Goal: Information Seeking & Learning: Learn about a topic

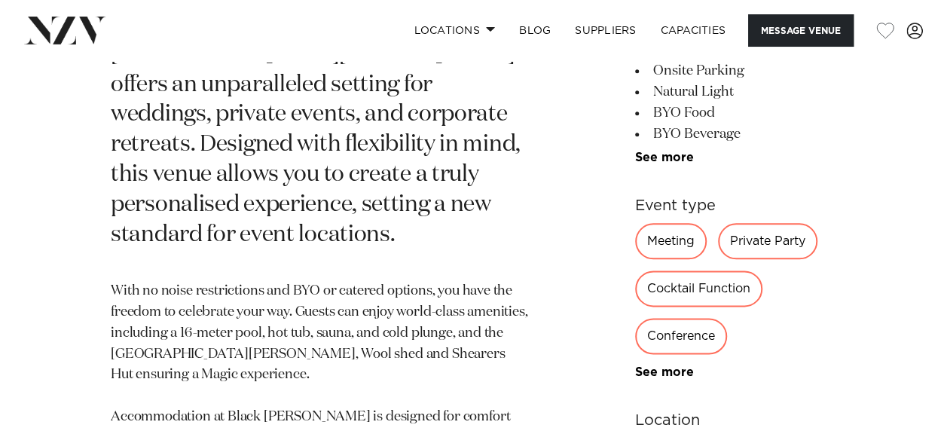
scroll to position [829, 0]
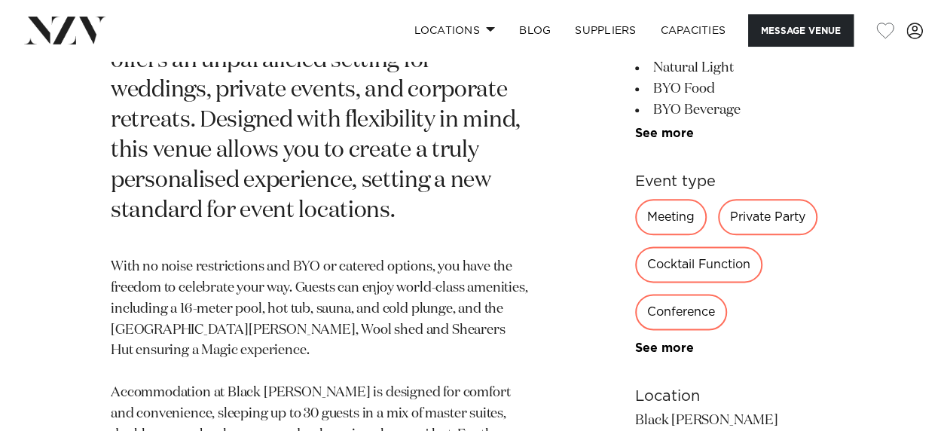
click at [720, 199] on div "Private Party" at bounding box center [767, 217] width 99 height 36
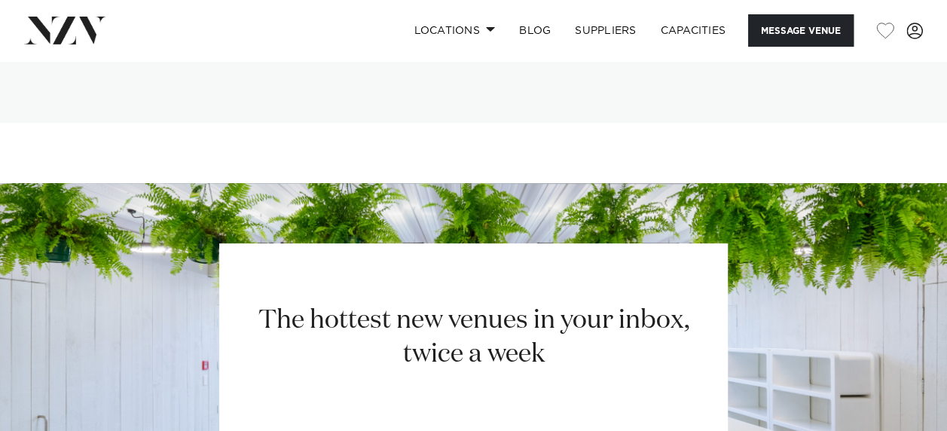
scroll to position [2938, 0]
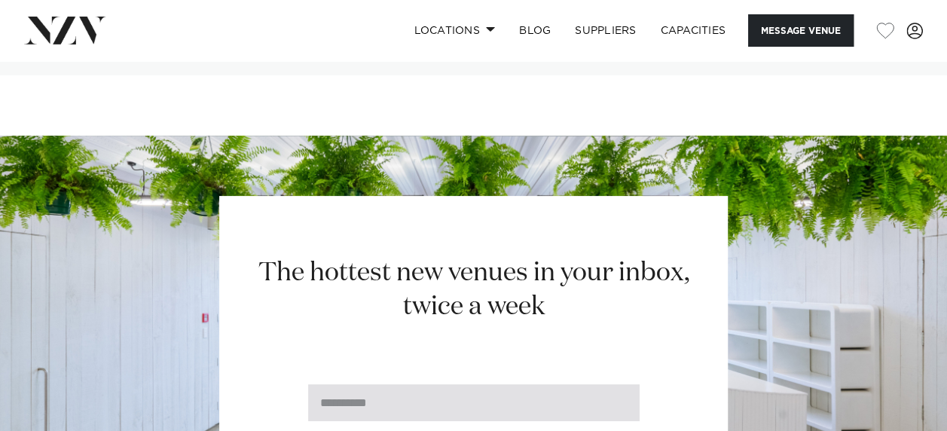
click at [417, 384] on input "email" at bounding box center [474, 402] width 332 height 37
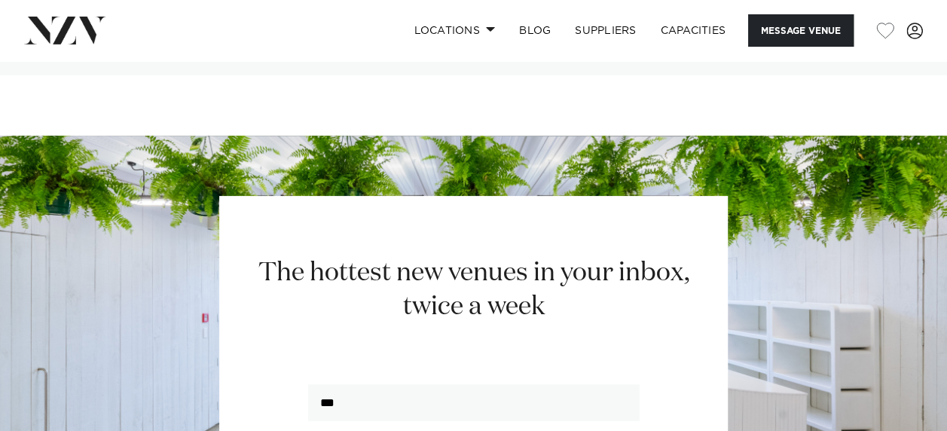
type input "**********"
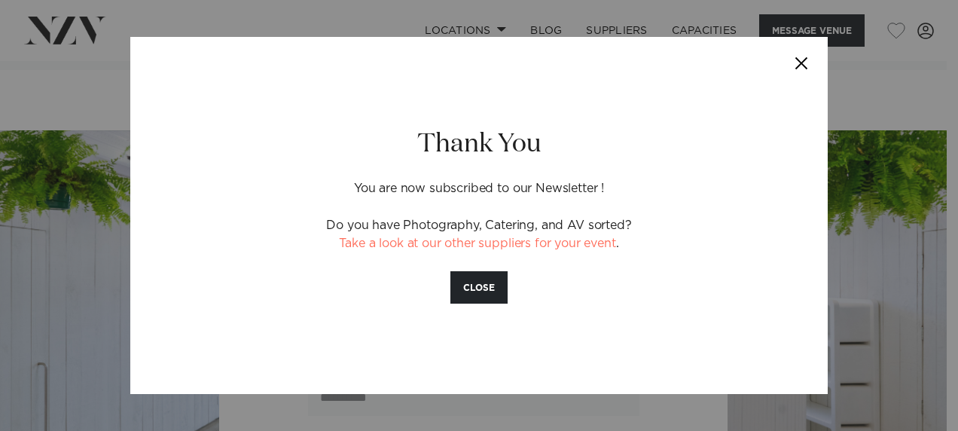
drag, startPoint x: 466, startPoint y: 284, endPoint x: 690, endPoint y: 226, distance: 231.9
click at [466, 285] on button "CLOSE" at bounding box center [479, 287] width 57 height 32
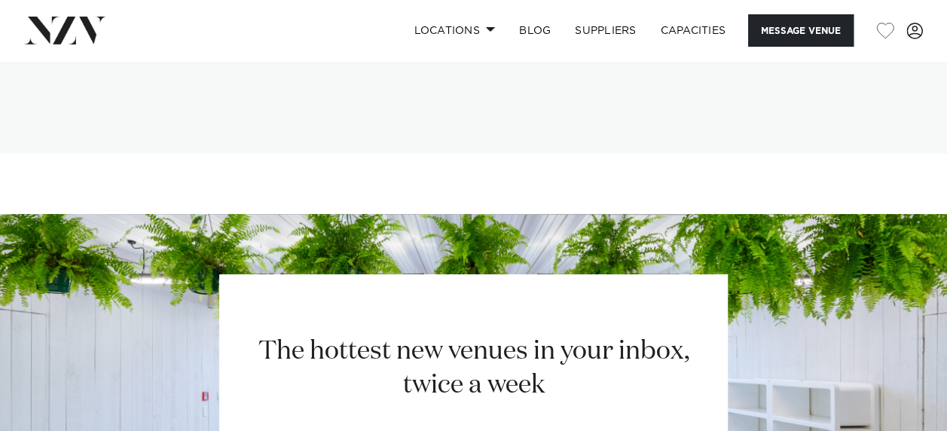
scroll to position [2492, 0]
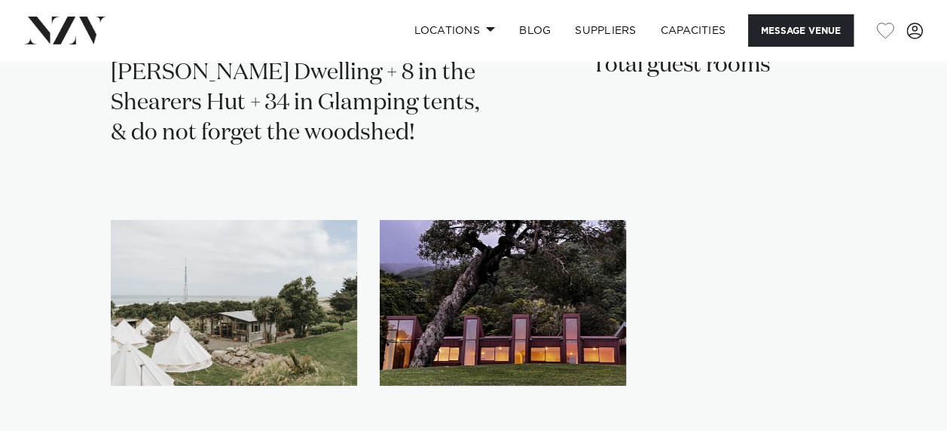
click at [248, 222] on img "1 / 2" at bounding box center [234, 303] width 246 height 167
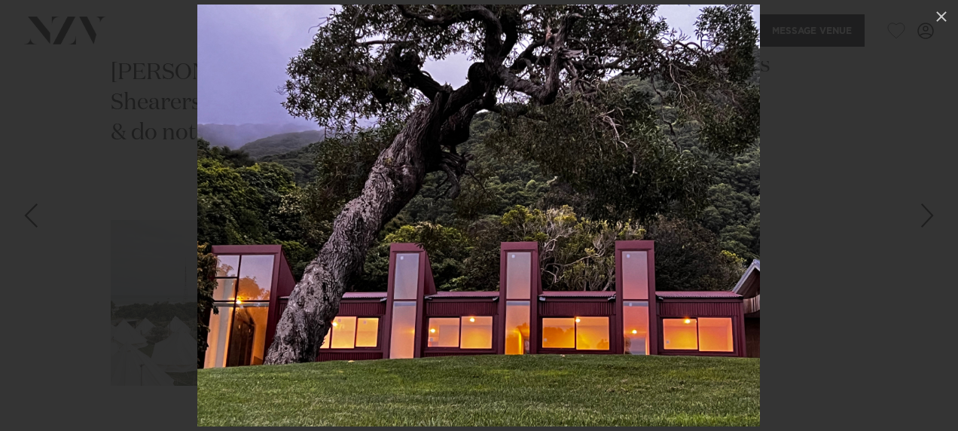
drag, startPoint x: 944, startPoint y: 15, endPoint x: 921, endPoint y: 34, distance: 30.0
click at [943, 18] on icon at bounding box center [942, 16] width 11 height 11
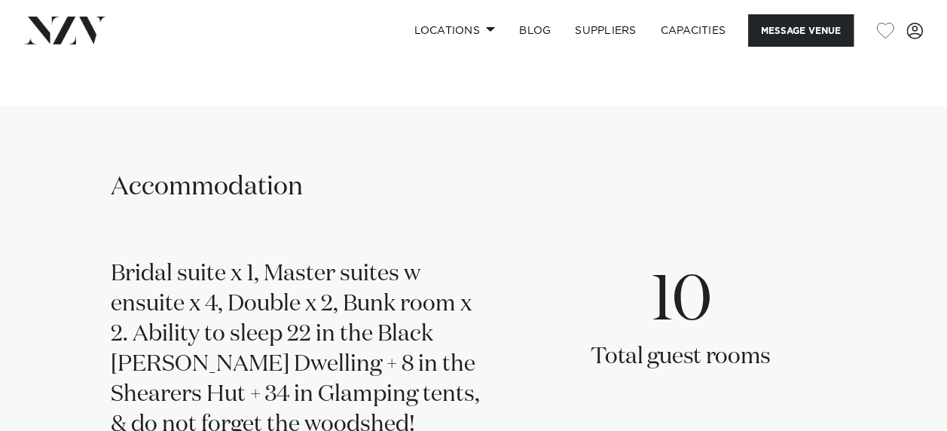
scroll to position [2266, 0]
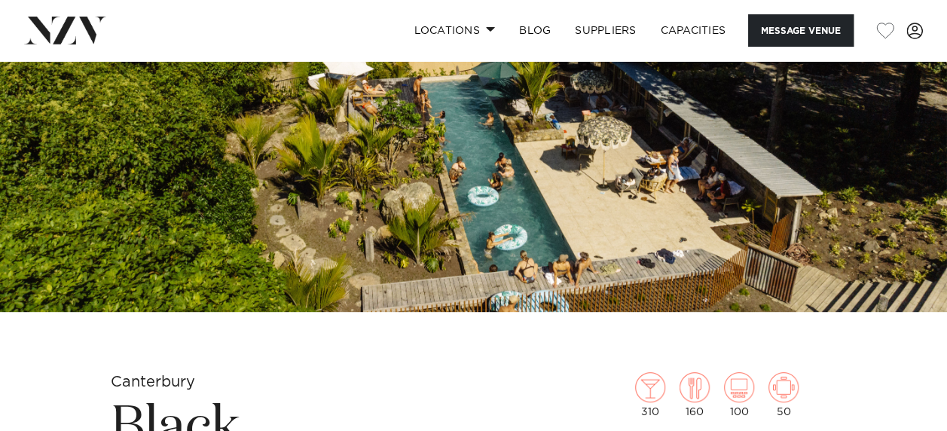
scroll to position [226, 0]
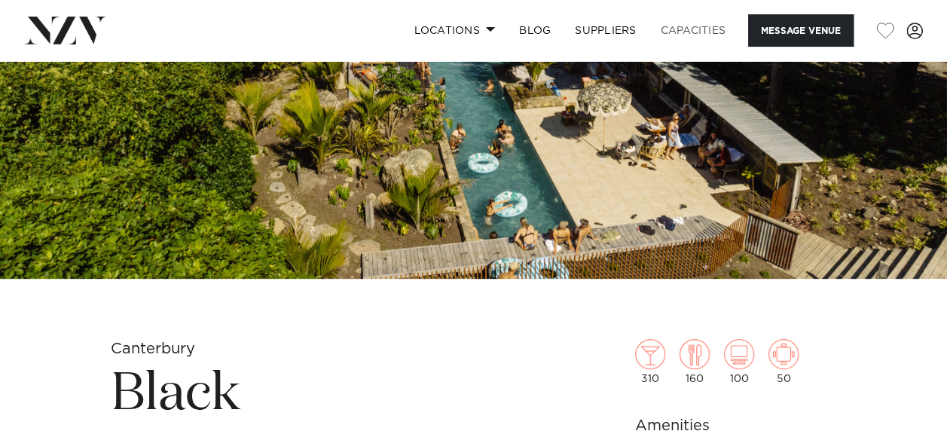
click at [678, 28] on link "Capacities" at bounding box center [694, 30] width 90 height 32
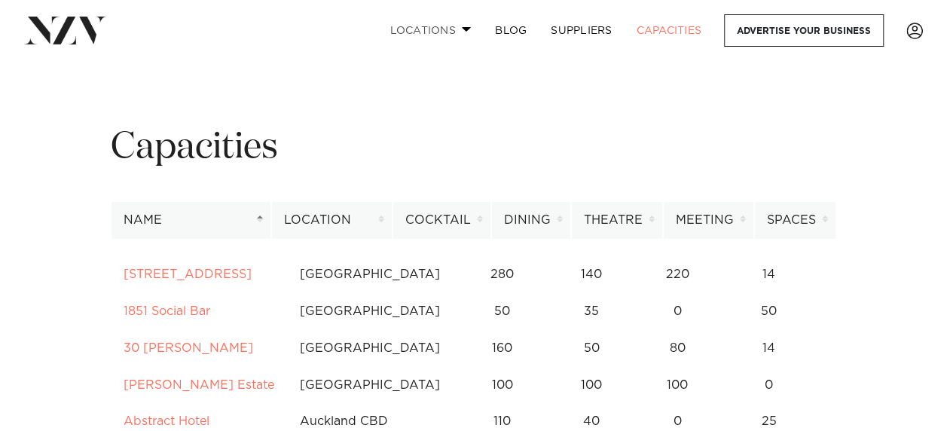
click at [416, 30] on link "Locations" at bounding box center [429, 30] width 105 height 32
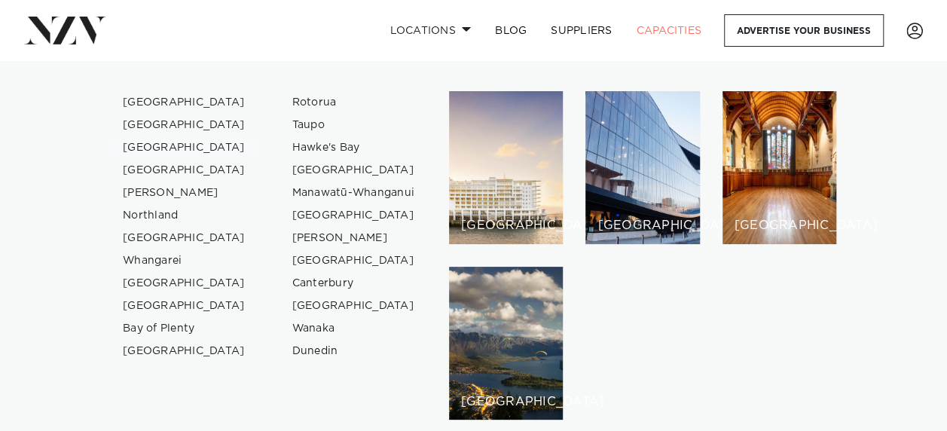
click at [160, 146] on link "[GEOGRAPHIC_DATA]" at bounding box center [184, 147] width 147 height 23
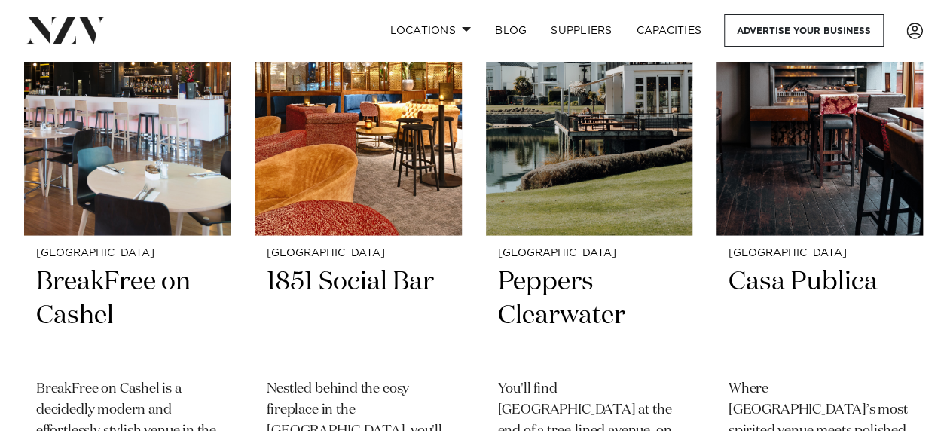
scroll to position [1356, 0]
